Goal: Find specific page/section: Find specific page/section

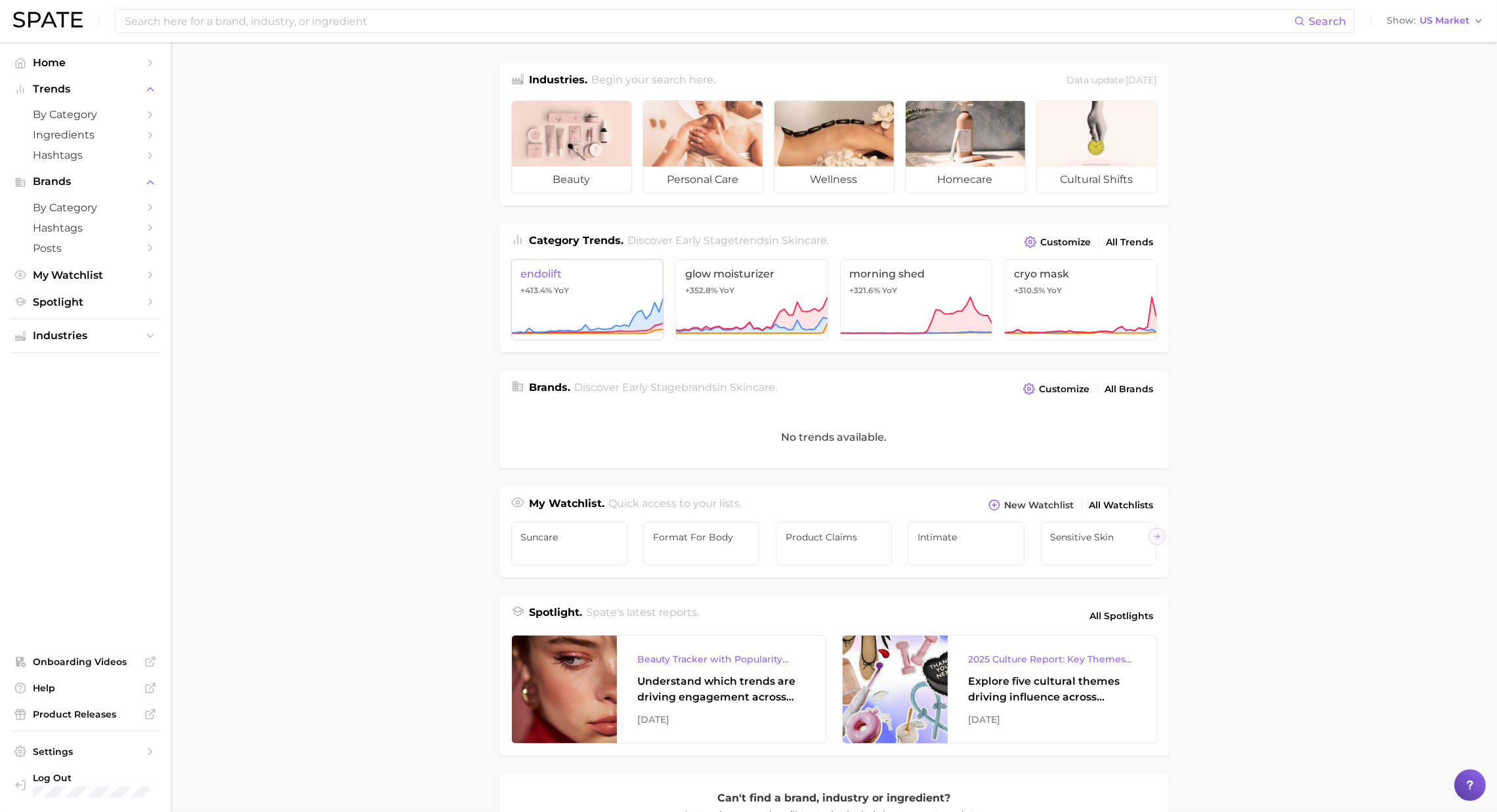
click at [545, 301] on icon at bounding box center [587, 315] width 152 height 39
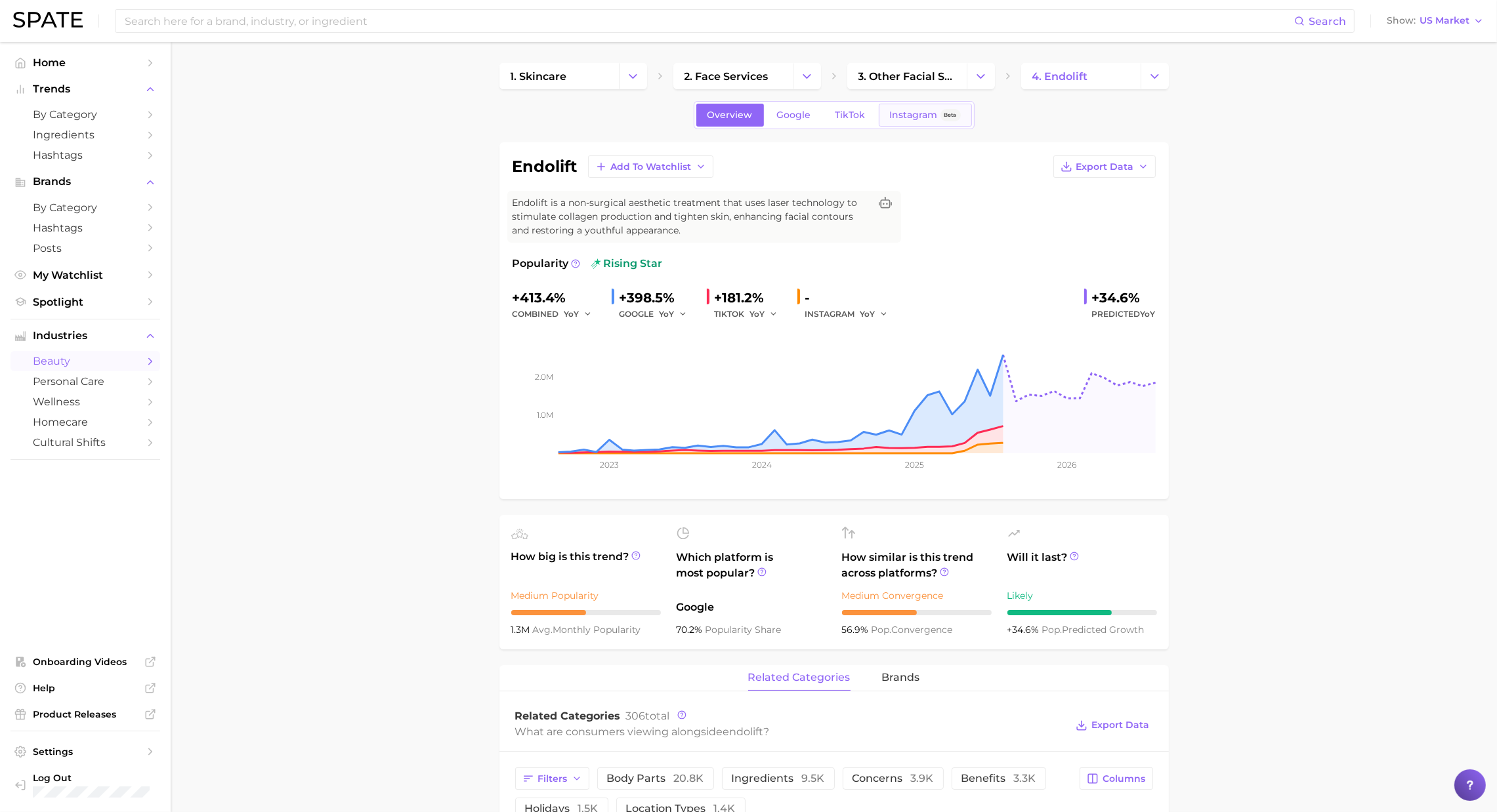
click at [910, 118] on span "Instagram" at bounding box center [914, 115] width 48 height 11
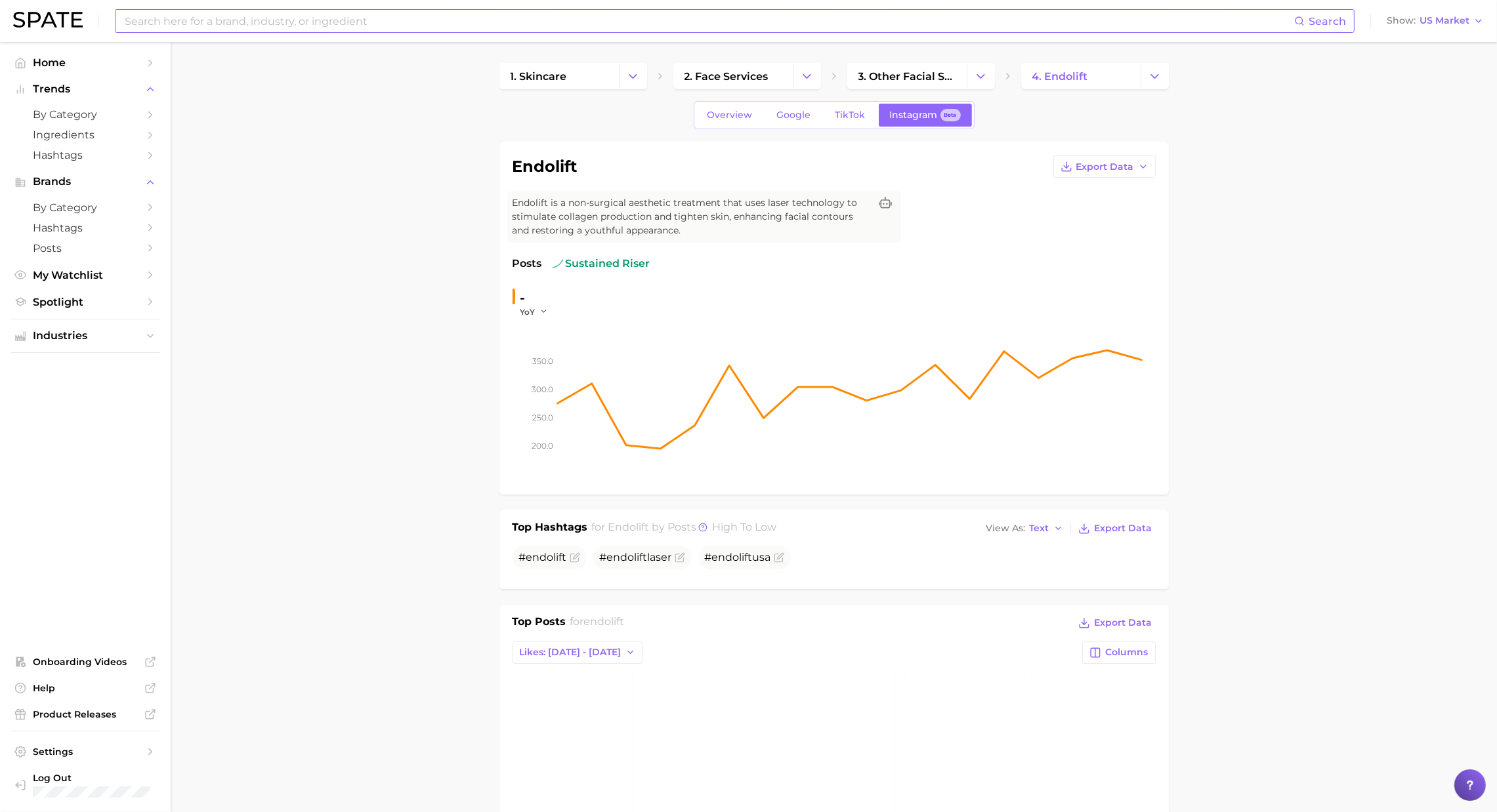
click at [1270, 16] on input at bounding box center [709, 21] width 1171 height 22
click at [1434, 19] on span "US Market" at bounding box center [1444, 20] width 50 height 7
click at [73, 689] on span "Help" at bounding box center [85, 688] width 105 height 11
